Goal: Information Seeking & Learning: Check status

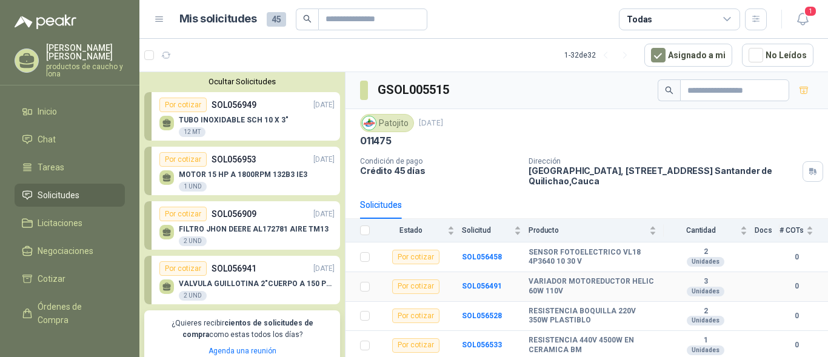
scroll to position [1515, 0]
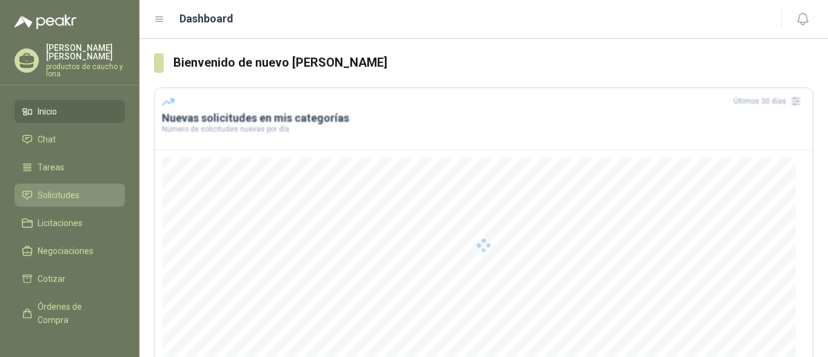
click at [57, 198] on span "Solicitudes" at bounding box center [59, 195] width 42 height 13
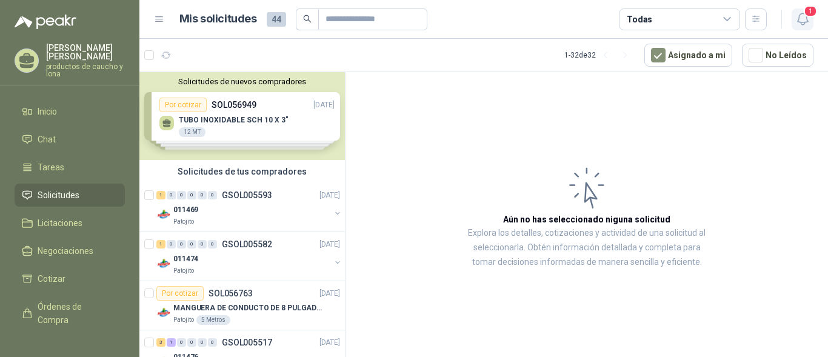
click at [812, 14] on span "1" at bounding box center [810, 11] width 13 height 12
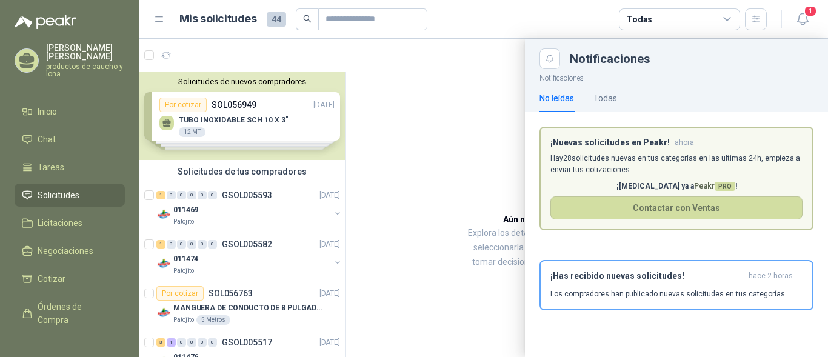
click at [461, 147] on div at bounding box center [483, 198] width 689 height 318
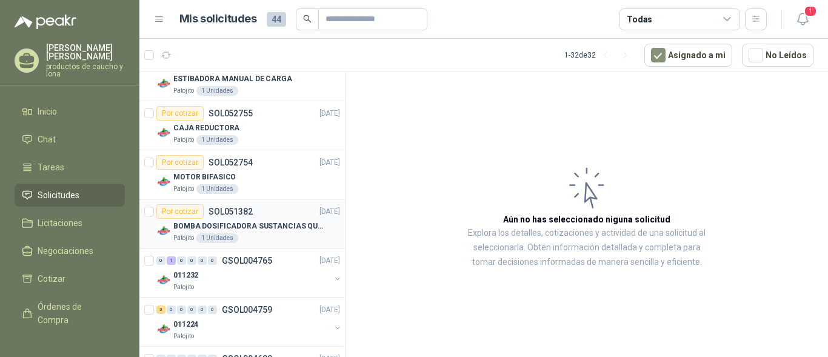
scroll to position [1410, 0]
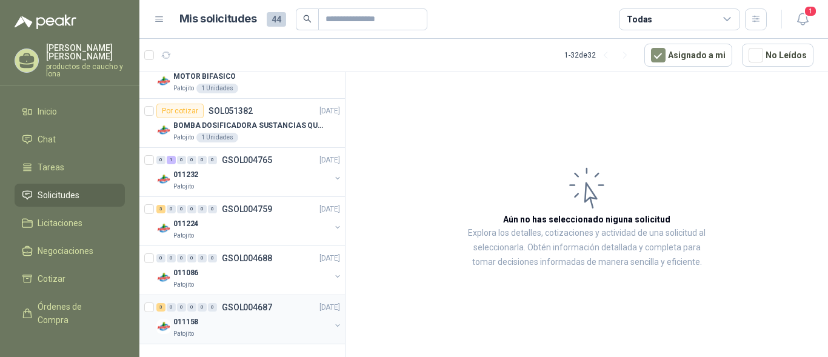
click at [161, 304] on div "3" at bounding box center [160, 307] width 9 height 8
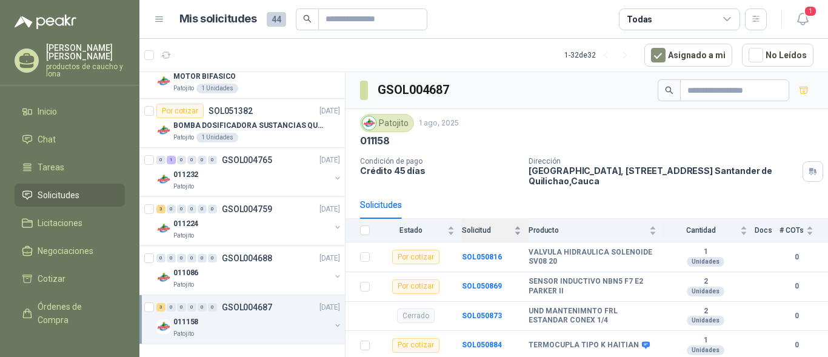
scroll to position [28, 0]
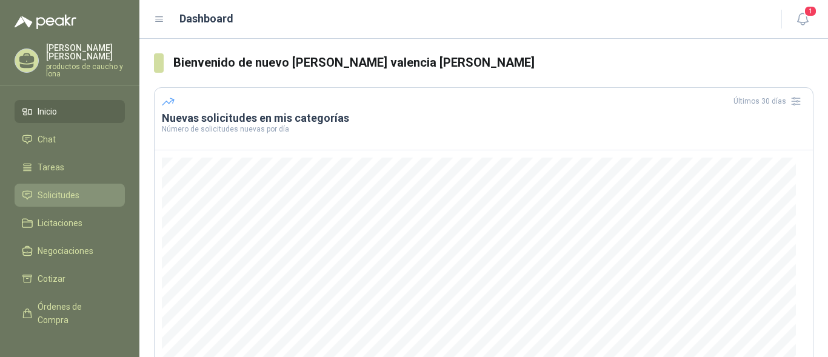
click at [52, 187] on link "Solicitudes" at bounding box center [70, 195] width 110 height 23
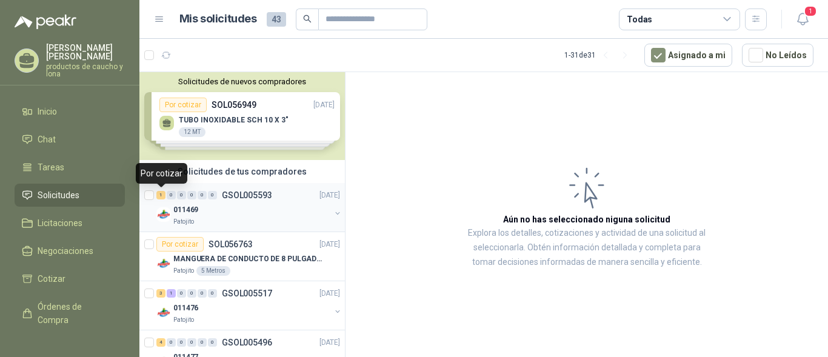
click at [156, 195] on div at bounding box center [150, 207] width 12 height 39
click at [162, 195] on div "1" at bounding box center [160, 195] width 9 height 8
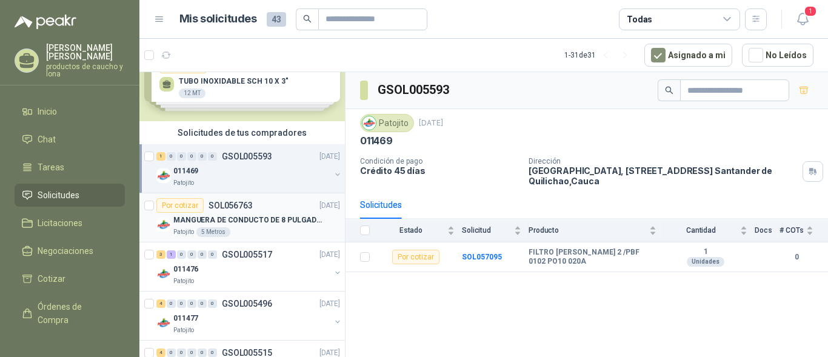
scroll to position [61, 0]
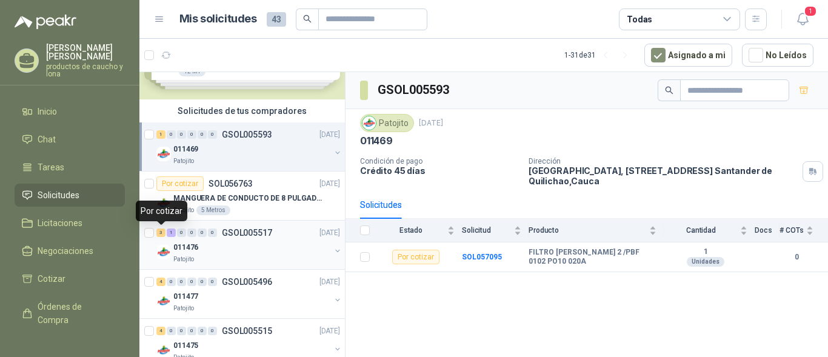
click at [158, 232] on div "3" at bounding box center [160, 233] width 9 height 8
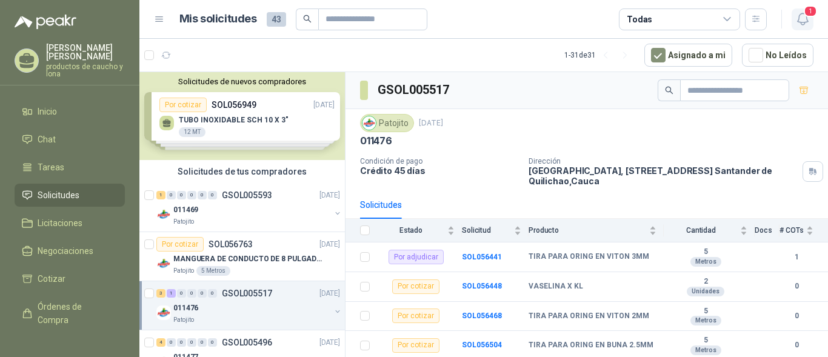
click at [806, 15] on span "1" at bounding box center [810, 11] width 13 height 12
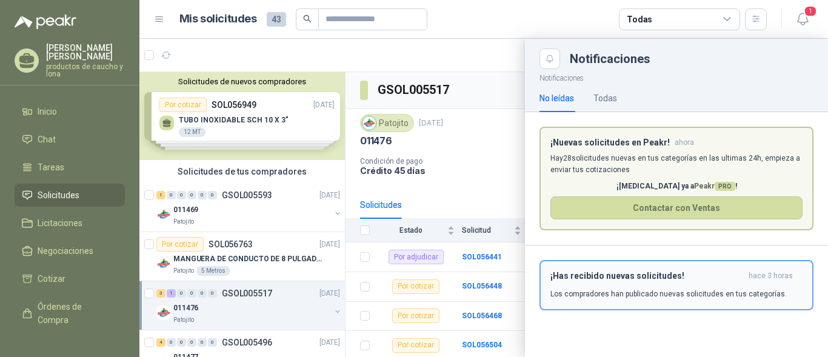
click at [593, 282] on div "¡Has recibido nuevas solicitudes! hace 3 horas Los compradores han publicado nu…" at bounding box center [676, 285] width 252 height 28
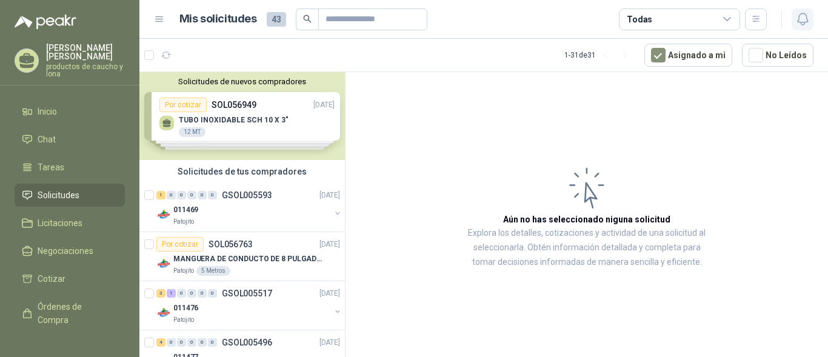
click at [804, 21] on icon "button" at bounding box center [802, 19] width 15 height 15
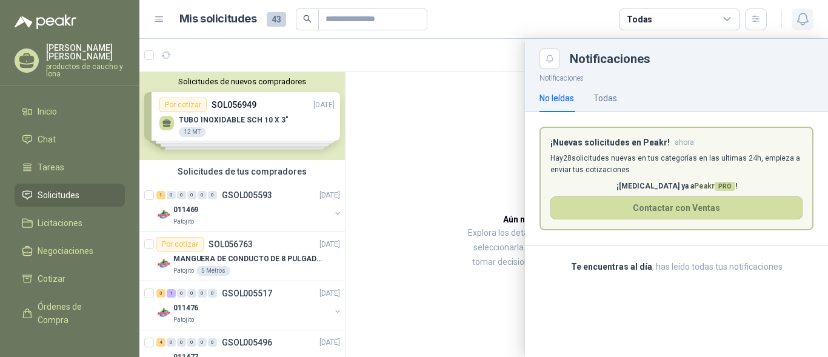
click at [804, 21] on icon "button" at bounding box center [802, 19] width 15 height 15
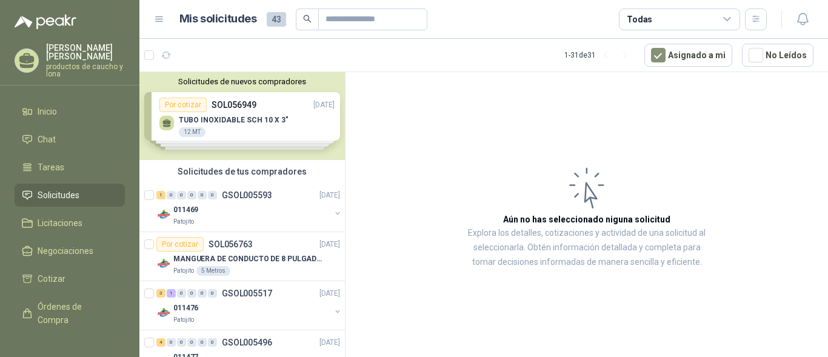
click at [215, 121] on div "Solicitudes de nuevos compradores Por cotizar SOL056949 22/09/25 TUBO INOXIDABL…" at bounding box center [241, 116] width 205 height 88
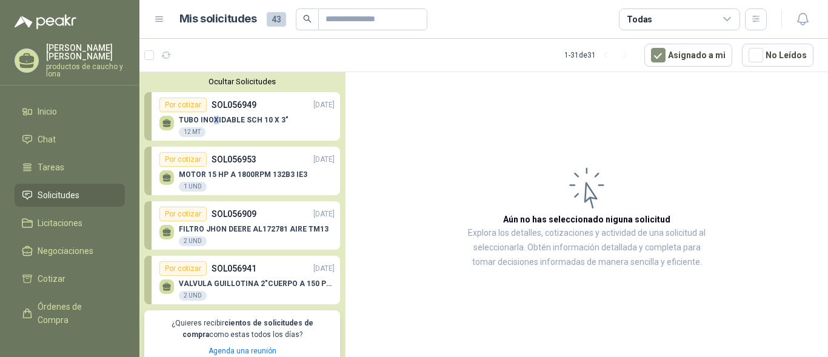
click at [247, 127] on div "TUBO INOXIDABLE SCH 10 X 3" 12 MT" at bounding box center [234, 127] width 110 height 22
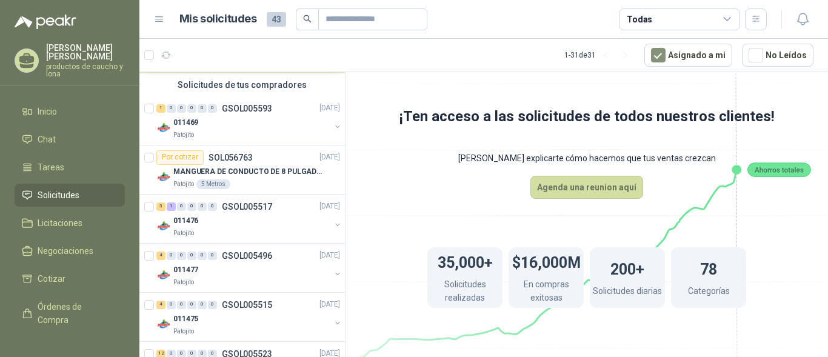
scroll to position [303, 0]
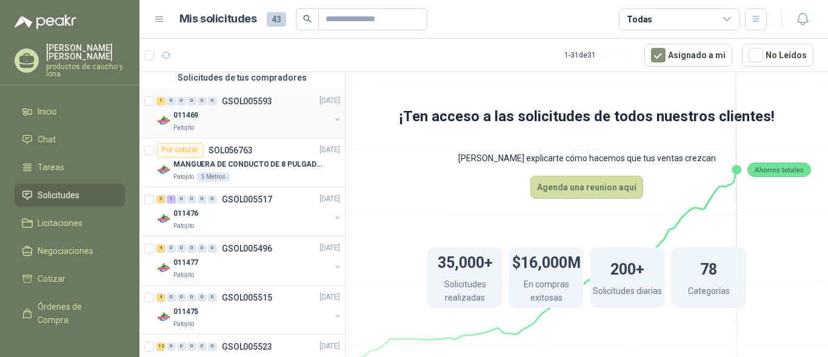
click at [159, 101] on div "1" at bounding box center [160, 101] width 9 height 8
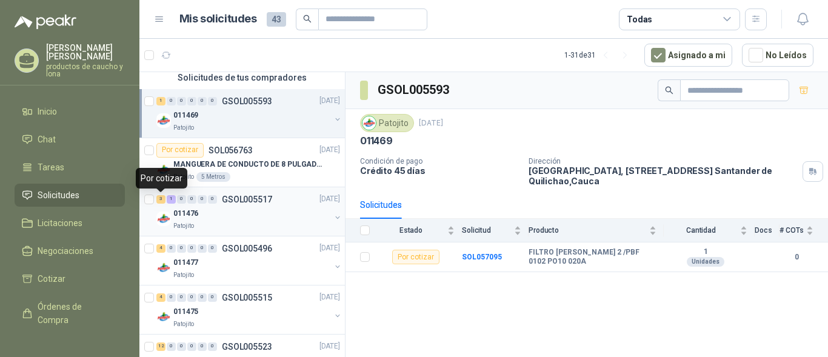
click at [161, 197] on div "3" at bounding box center [160, 199] width 9 height 8
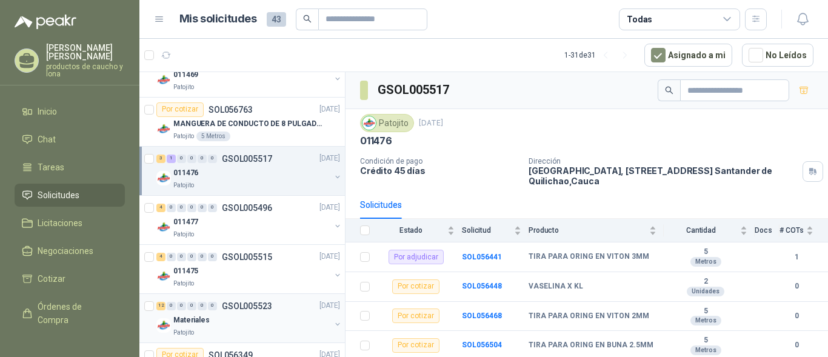
scroll to position [364, 0]
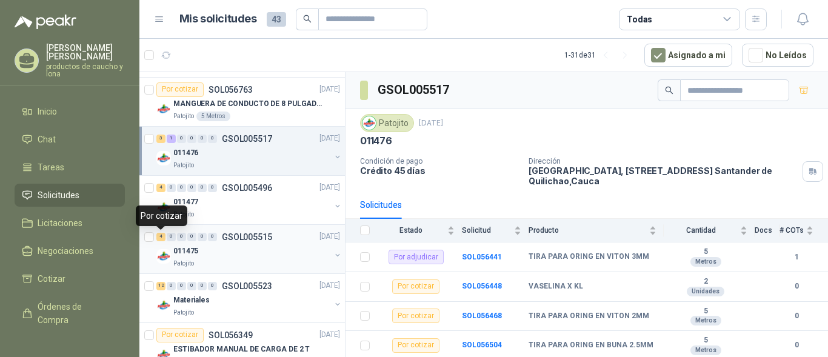
click at [162, 238] on div "4" at bounding box center [160, 237] width 9 height 8
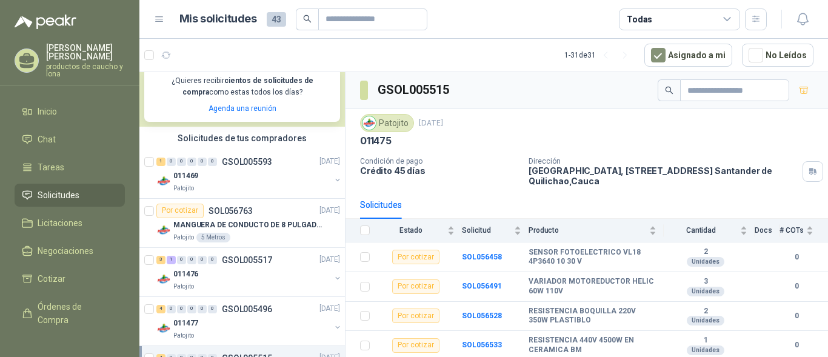
scroll to position [303, 0]
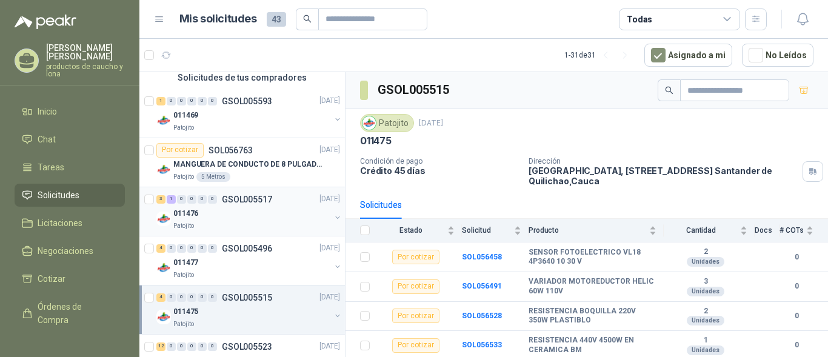
click at [158, 202] on div "3" at bounding box center [160, 199] width 9 height 8
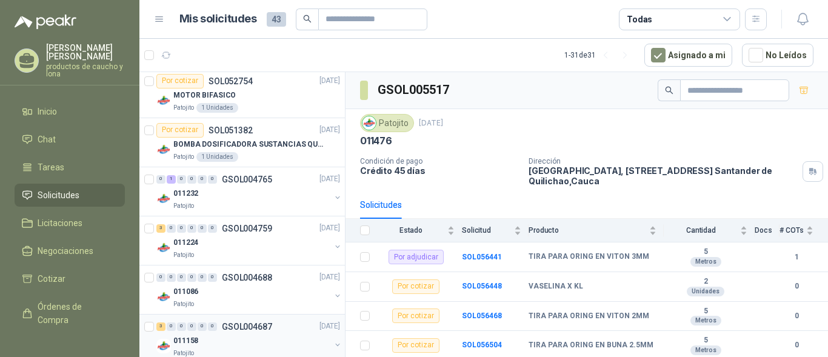
scroll to position [1570, 0]
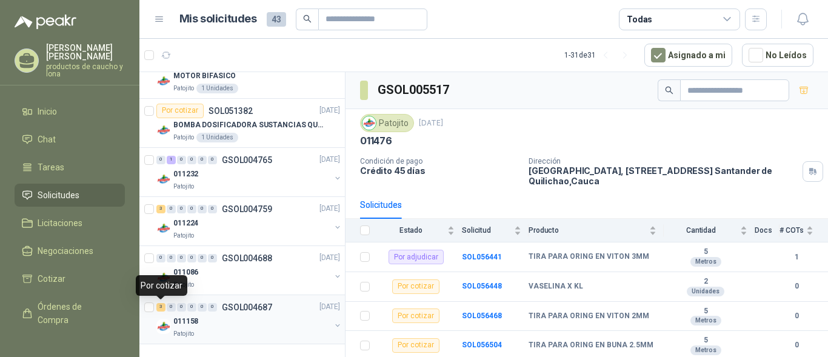
click at [161, 307] on div "3" at bounding box center [160, 307] width 9 height 8
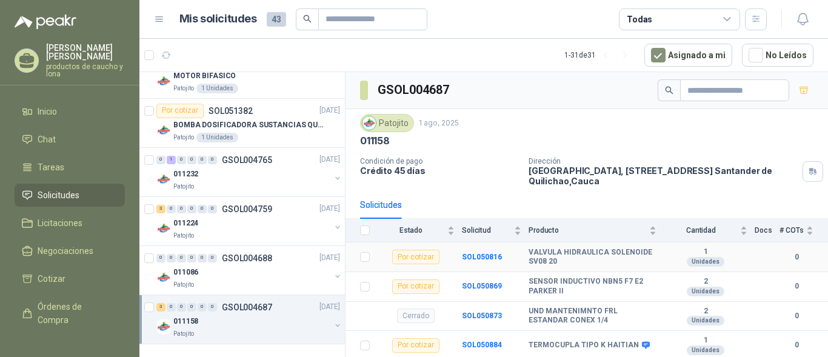
scroll to position [28, 0]
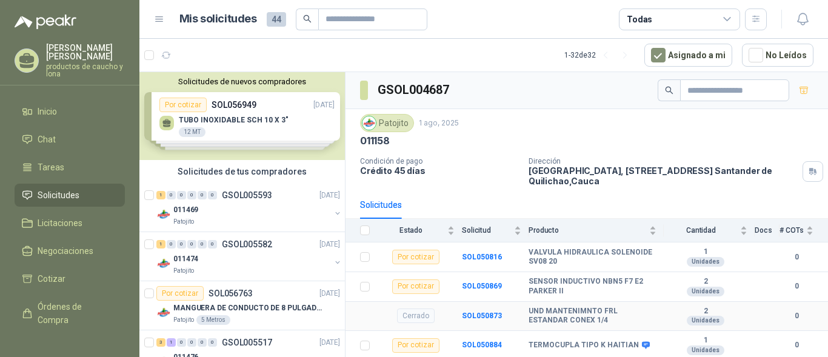
scroll to position [28, 0]
